Goal: Transaction & Acquisition: Purchase product/service

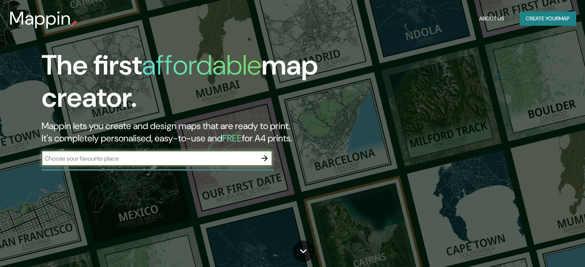
drag, startPoint x: 0, startPoint y: 0, endPoint x: 135, endPoint y: 161, distance: 210.0
click at [135, 161] on input "text" at bounding box center [149, 158] width 215 height 9
type input "[GEOGRAPHIC_DATA]"
click at [266, 155] on icon "button" at bounding box center [264, 158] width 9 height 9
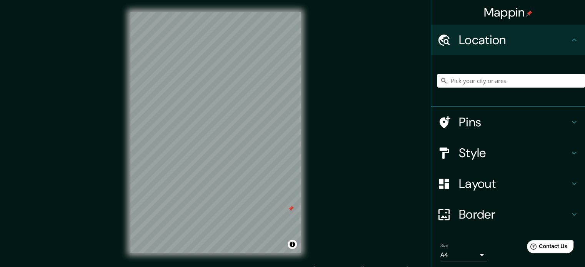
click at [452, 148] on div at bounding box center [448, 153] width 22 height 13
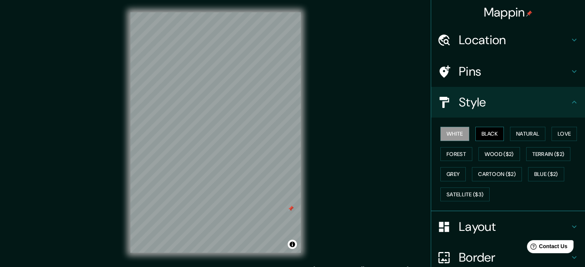
click at [484, 130] on button "Black" at bounding box center [489, 134] width 29 height 14
click at [518, 133] on button "Natural" at bounding box center [527, 134] width 35 height 14
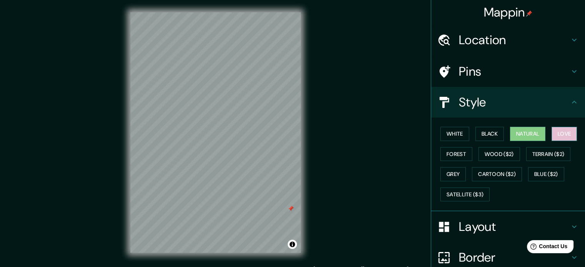
click at [554, 133] on button "Love" at bounding box center [564, 134] width 25 height 14
click at [488, 152] on button "Wood ($2)" at bounding box center [499, 154] width 42 height 14
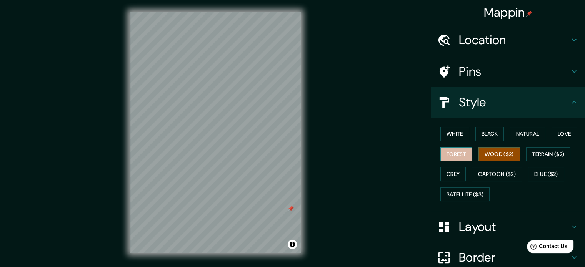
click at [454, 154] on button "Forest" at bounding box center [456, 154] width 32 height 14
click at [487, 155] on button "Wood ($2)" at bounding box center [499, 154] width 42 height 14
click at [462, 155] on button "Forest" at bounding box center [456, 154] width 32 height 14
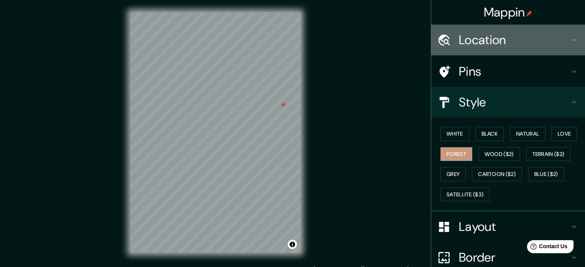
click at [488, 45] on h4 "Location" at bounding box center [514, 39] width 111 height 15
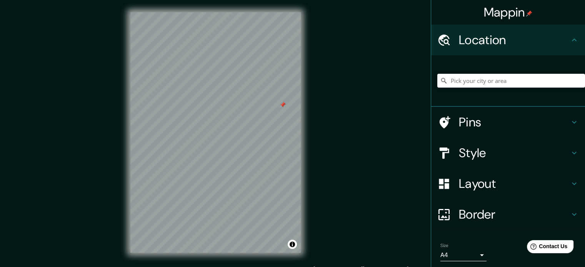
click at [488, 45] on h4 "Location" at bounding box center [514, 39] width 111 height 15
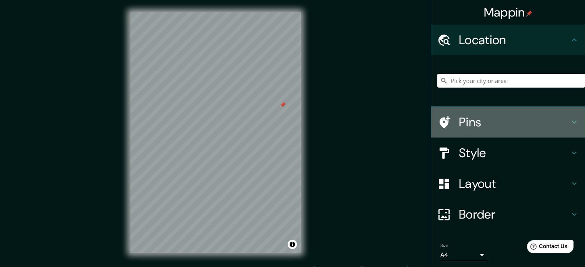
click at [468, 133] on div "Pins" at bounding box center [508, 122] width 154 height 31
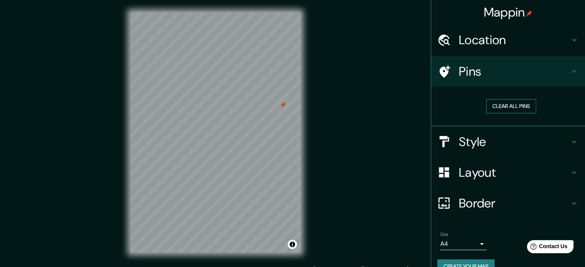
click at [497, 106] on button "Clear all pins" at bounding box center [511, 106] width 50 height 14
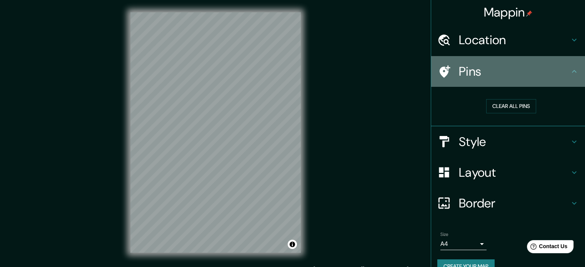
click at [481, 64] on h4 "Pins" at bounding box center [514, 71] width 111 height 15
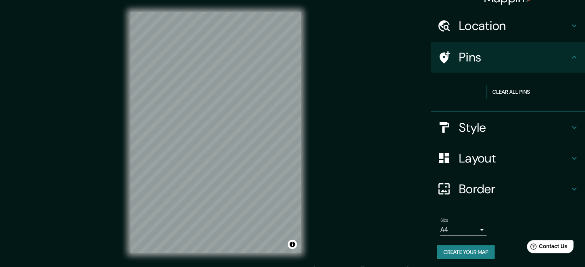
scroll to position [15, 0]
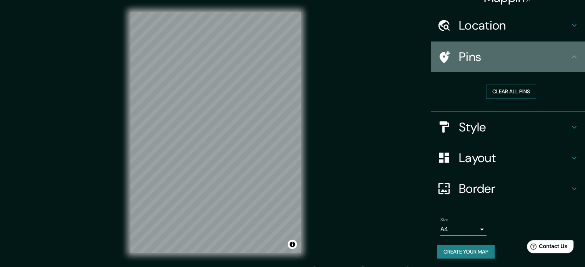
click at [561, 59] on h4 "Pins" at bounding box center [514, 56] width 111 height 15
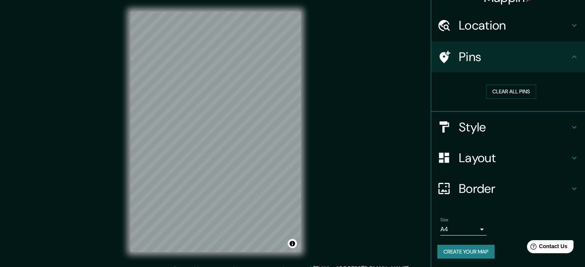
scroll to position [10, 0]
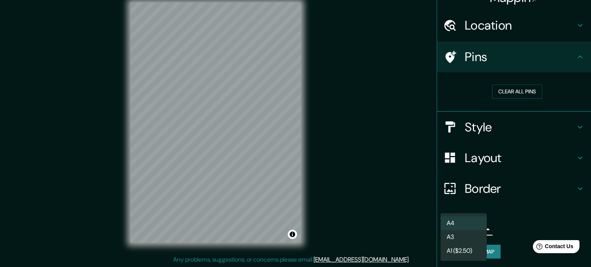
click at [468, 227] on body "Mappin Location Pins Clear all pins Style Layout Border Choose a border. Hint :…" at bounding box center [295, 123] width 591 height 267
click at [468, 239] on li "A3" at bounding box center [463, 237] width 46 height 14
type input "a4"
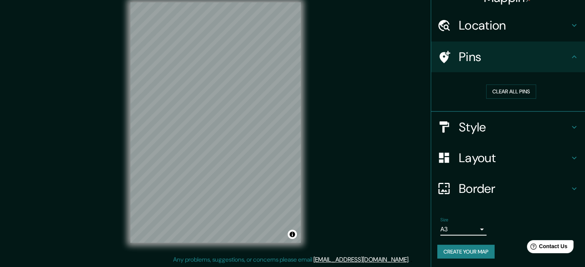
click at [492, 187] on h4 "Border" at bounding box center [514, 188] width 111 height 15
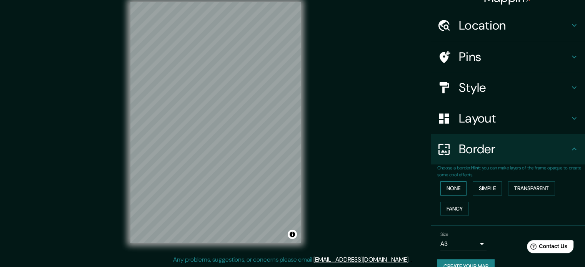
click at [454, 186] on button "None" at bounding box center [453, 189] width 26 height 14
click at [487, 191] on button "Simple" at bounding box center [487, 189] width 29 height 14
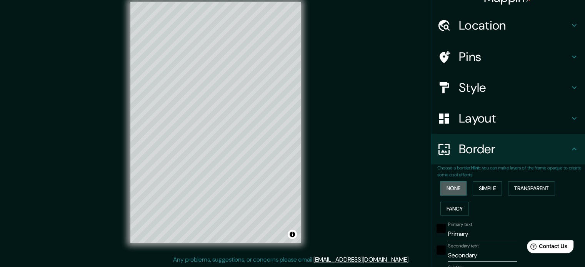
click at [453, 190] on button "None" at bounding box center [453, 189] width 26 height 14
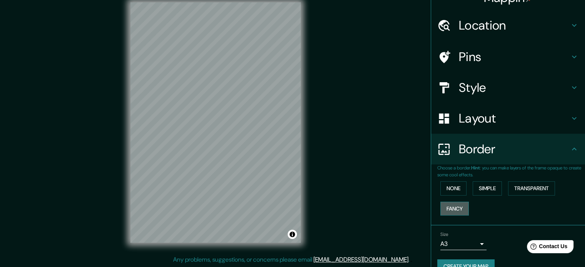
click at [450, 202] on button "Fancy" at bounding box center [454, 209] width 28 height 14
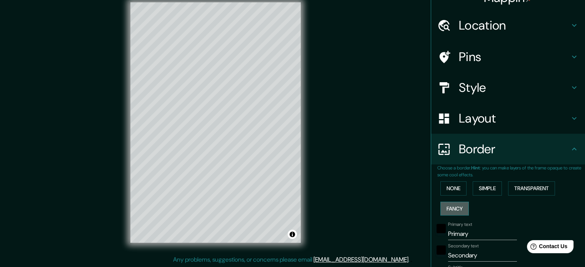
click at [450, 202] on button "Fancy" at bounding box center [454, 209] width 28 height 14
type input "177"
type input "35"
type input "18"
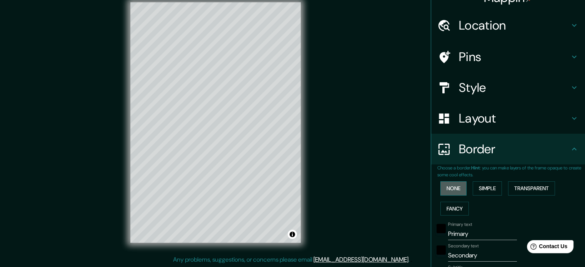
click at [452, 189] on button "None" at bounding box center [453, 189] width 26 height 14
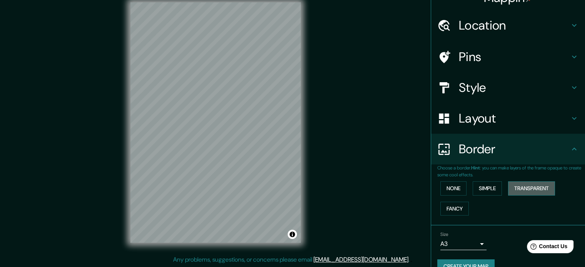
click at [513, 190] on button "Transparent" at bounding box center [531, 189] width 47 height 14
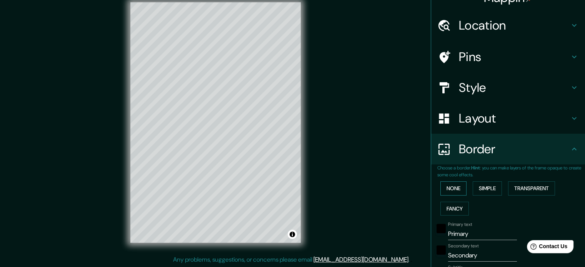
click at [454, 186] on button "None" at bounding box center [453, 189] width 26 height 14
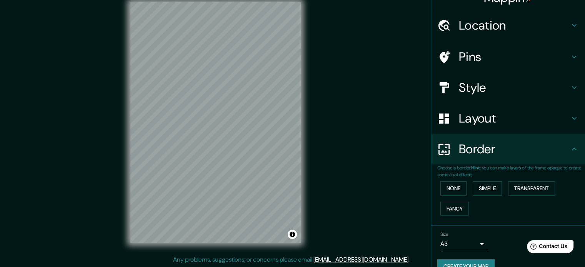
click at [460, 152] on h4 "Border" at bounding box center [514, 149] width 111 height 15
click at [472, 114] on h4 "Layout" at bounding box center [514, 118] width 111 height 15
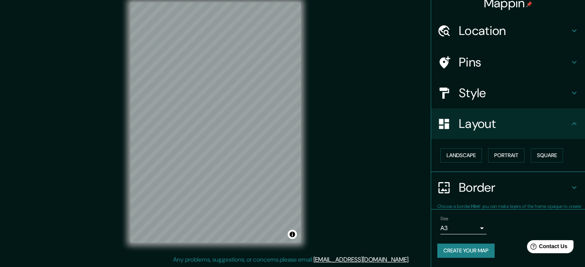
scroll to position [8, 0]
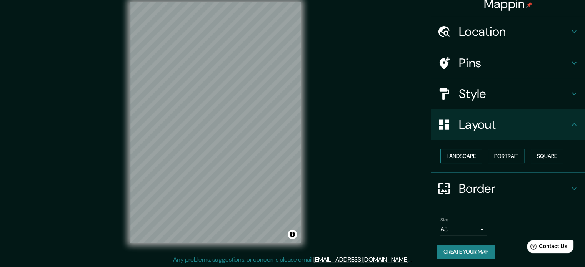
click at [462, 161] on button "Landscape" at bounding box center [461, 156] width 42 height 14
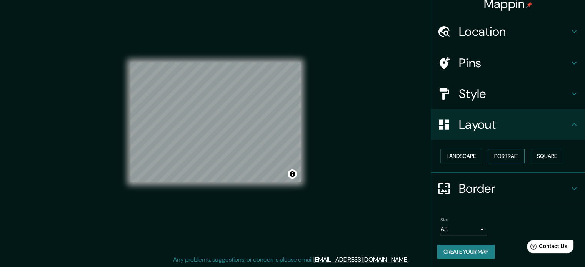
click at [502, 159] on button "Portrait" at bounding box center [506, 156] width 37 height 14
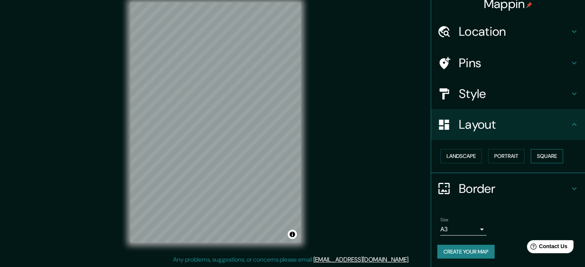
click at [538, 158] on button "Square" at bounding box center [547, 156] width 32 height 14
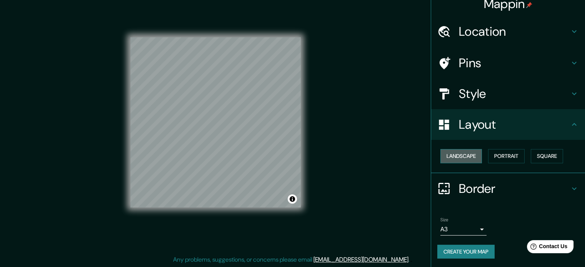
click at [466, 155] on button "Landscape" at bounding box center [461, 156] width 42 height 14
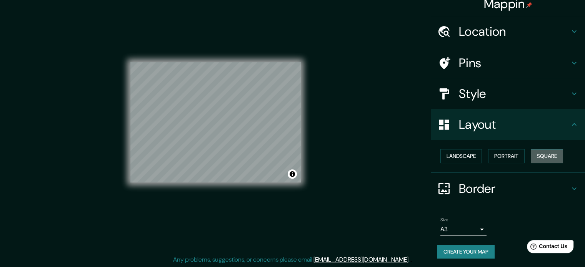
click at [538, 155] on button "Square" at bounding box center [547, 156] width 32 height 14
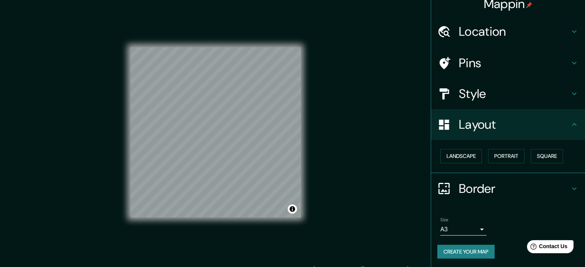
scroll to position [0, 0]
drag, startPoint x: 131, startPoint y: 47, endPoint x: 124, endPoint y: 42, distance: 8.2
click at [124, 42] on div "© Mapbox © OpenStreetMap Improve this map" at bounding box center [215, 132] width 195 height 265
click at [294, 210] on button "Toggle attribution" at bounding box center [292, 209] width 9 height 9
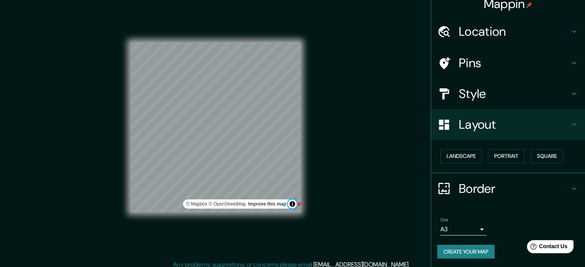
scroll to position [10, 0]
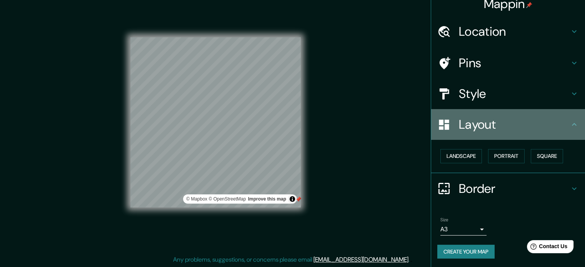
click at [472, 127] on h4 "Layout" at bounding box center [514, 124] width 111 height 15
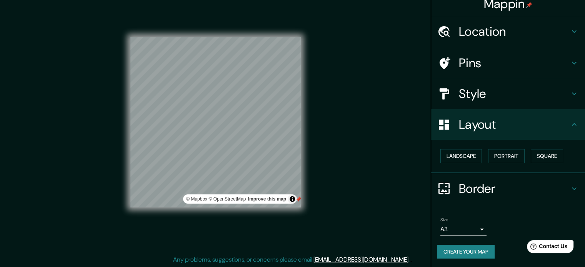
click at [480, 32] on h4 "Location" at bounding box center [514, 31] width 111 height 15
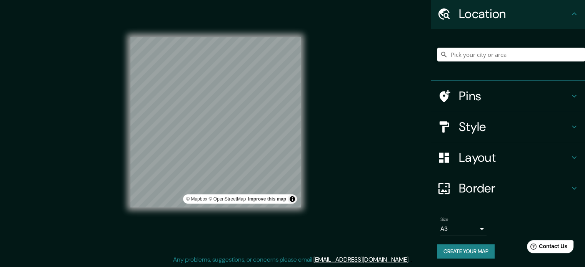
scroll to position [26, 0]
click at [471, 254] on button "Create your map" at bounding box center [465, 252] width 57 height 14
click at [292, 199] on button "Toggle attribution" at bounding box center [292, 199] width 9 height 9
click at [333, 227] on div "Mappin Location Pins Style Layout Border Choose a border. Hint : you can make l…" at bounding box center [292, 129] width 585 height 278
drag, startPoint x: 329, startPoint y: 221, endPoint x: 320, endPoint y: 223, distance: 9.1
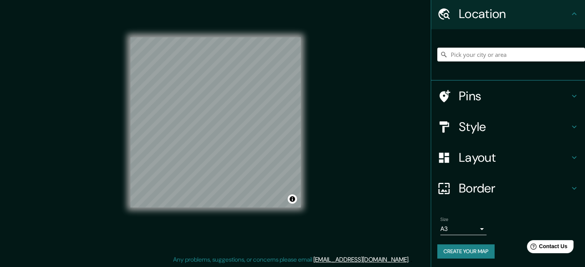
click at [320, 223] on div "Mappin Location Pins Style Layout Border Choose a border. Hint : you can make l…" at bounding box center [292, 129] width 585 height 278
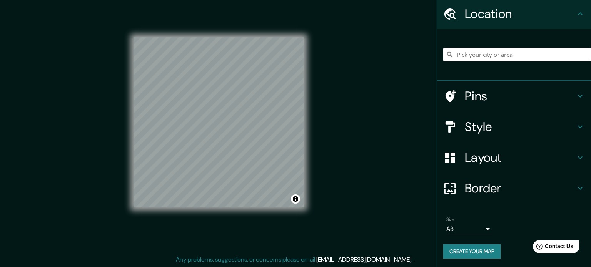
click at [463, 226] on body "Mappin Location Pins Style Layout Border Choose a border. Hint : you can make l…" at bounding box center [295, 123] width 591 height 267
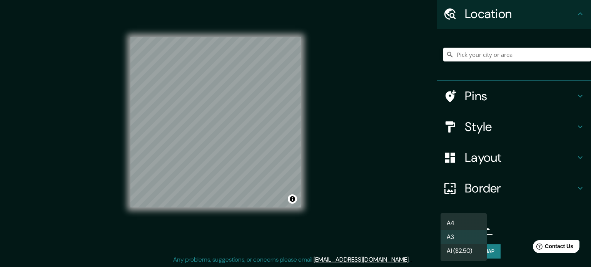
click at [465, 249] on li "A1 ($2.50)" at bounding box center [463, 251] width 46 height 14
type input "a3"
